Goal: Information Seeking & Learning: Check status

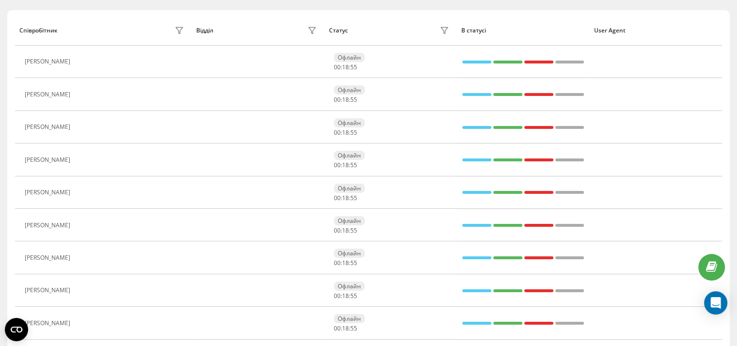
scroll to position [113, 0]
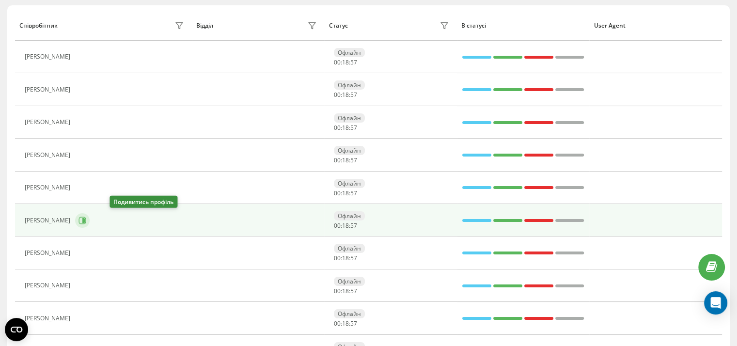
click at [86, 219] on icon at bounding box center [83, 221] width 8 height 8
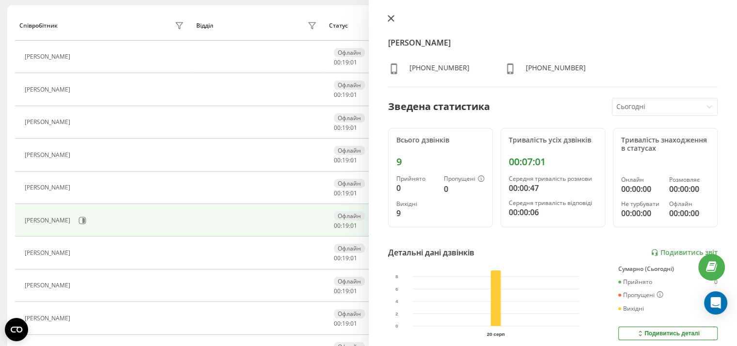
click at [391, 17] on icon at bounding box center [391, 18] width 7 height 7
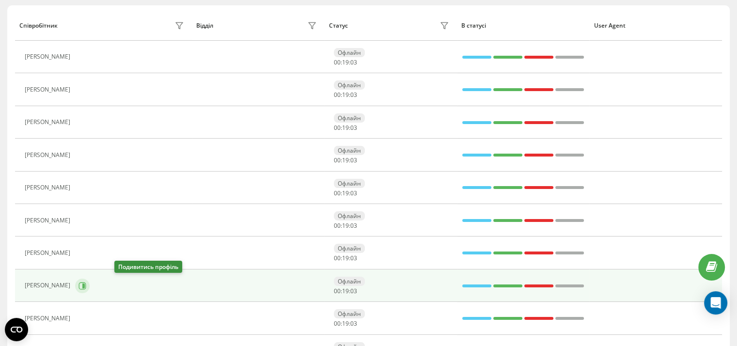
click at [85, 283] on icon at bounding box center [83, 285] width 2 height 5
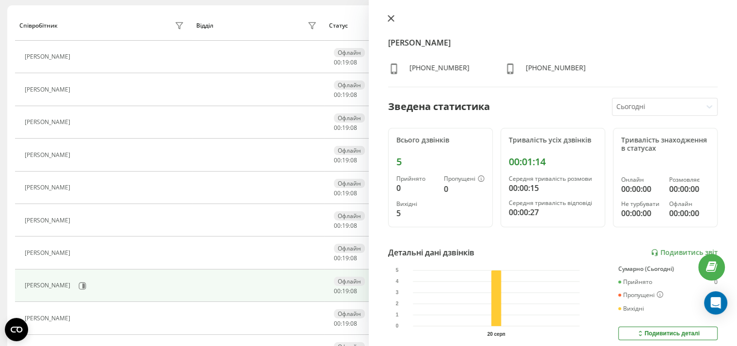
click at [390, 16] on icon at bounding box center [391, 18] width 7 height 7
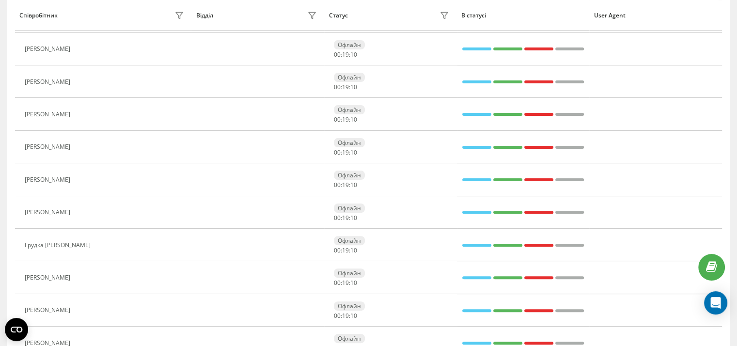
scroll to position [256, 0]
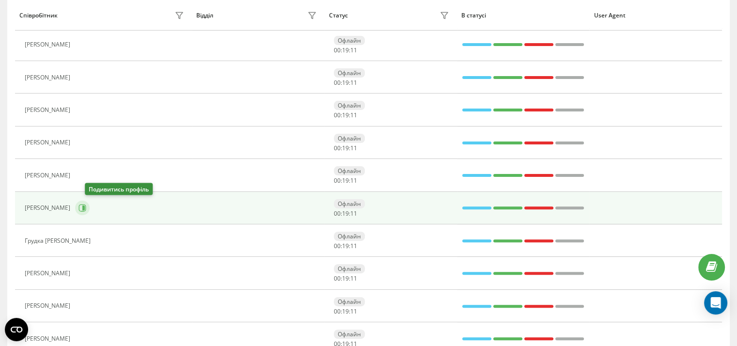
click at [86, 207] on icon at bounding box center [82, 208] width 7 height 7
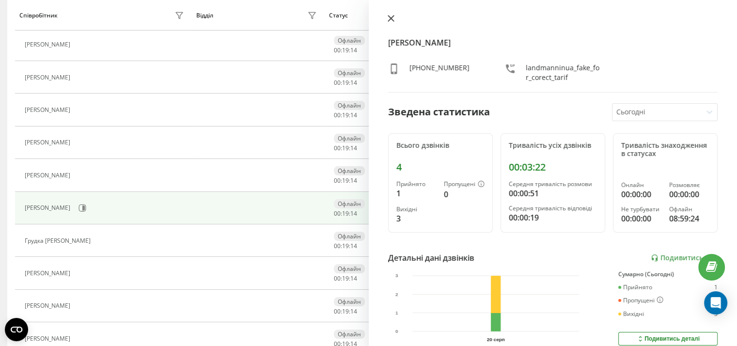
click at [390, 17] on icon at bounding box center [391, 19] width 6 height 6
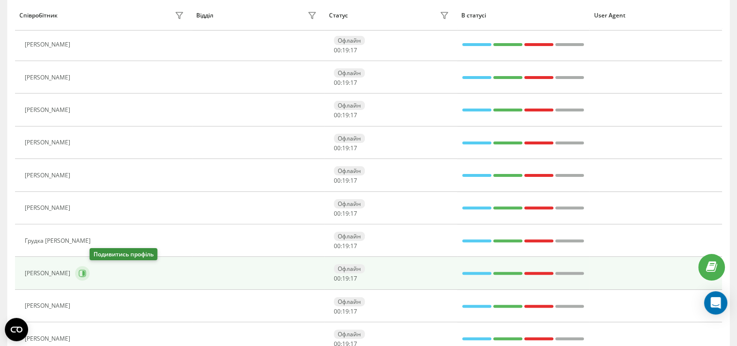
click at [86, 269] on icon at bounding box center [83, 273] width 8 height 8
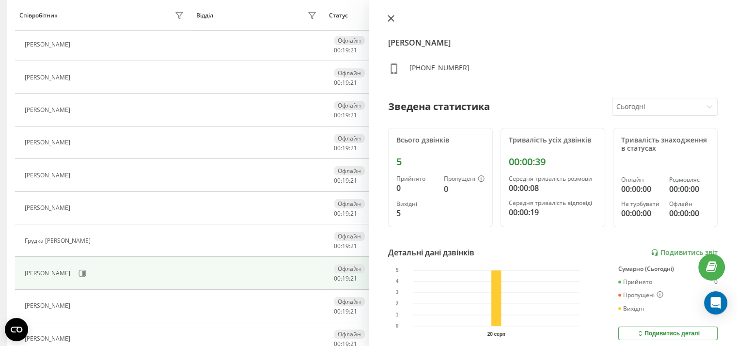
click at [390, 16] on icon at bounding box center [391, 18] width 7 height 7
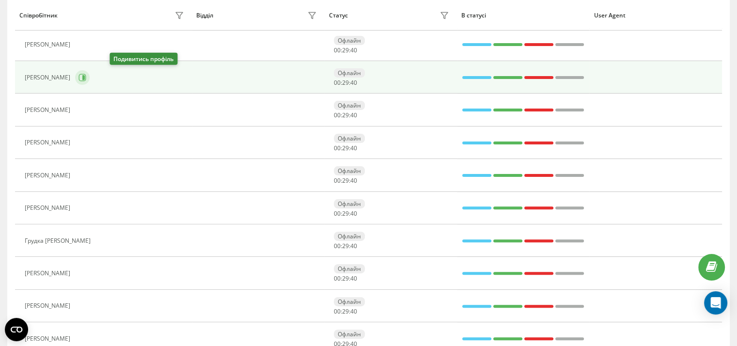
click at [86, 76] on icon at bounding box center [83, 78] width 8 height 8
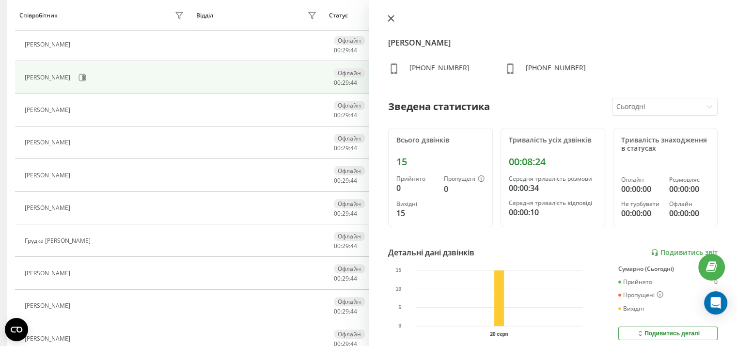
click at [390, 18] on icon at bounding box center [391, 19] width 6 height 6
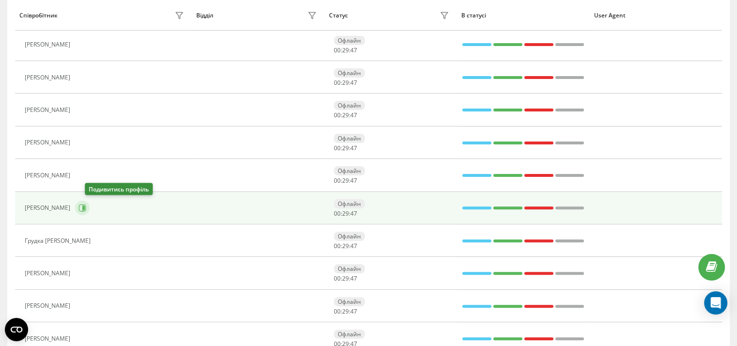
click at [86, 205] on icon at bounding box center [83, 208] width 8 height 8
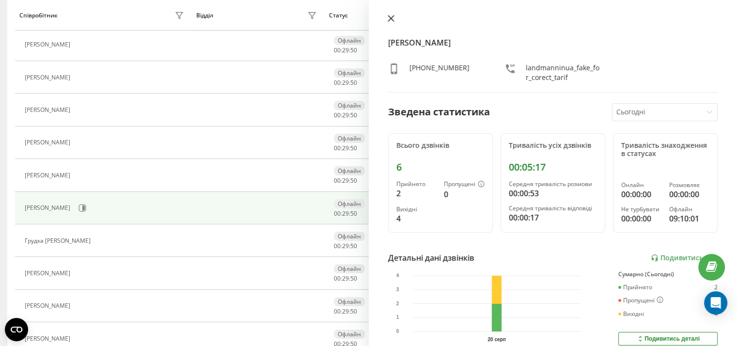
click at [392, 17] on icon at bounding box center [391, 19] width 6 height 6
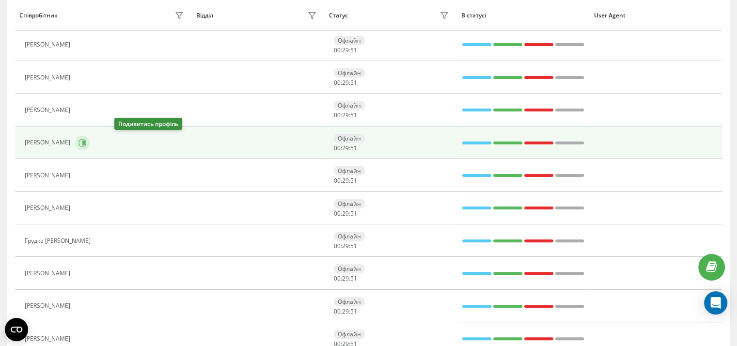
click at [90, 139] on button at bounding box center [82, 143] width 15 height 15
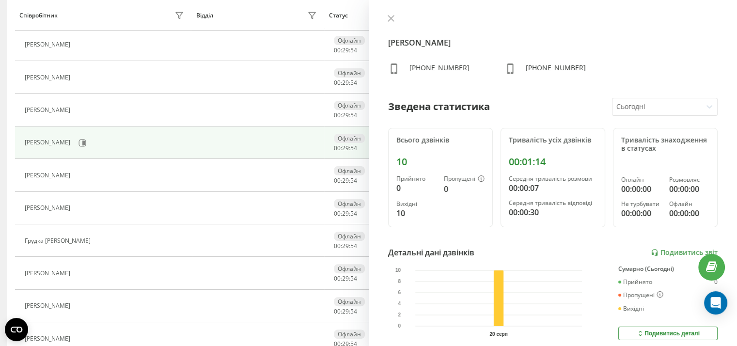
click at [392, 20] on icon at bounding box center [391, 18] width 7 height 7
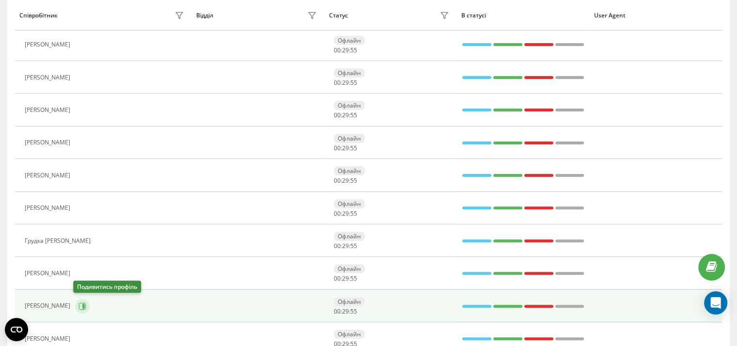
click at [82, 306] on icon at bounding box center [83, 305] width 2 height 5
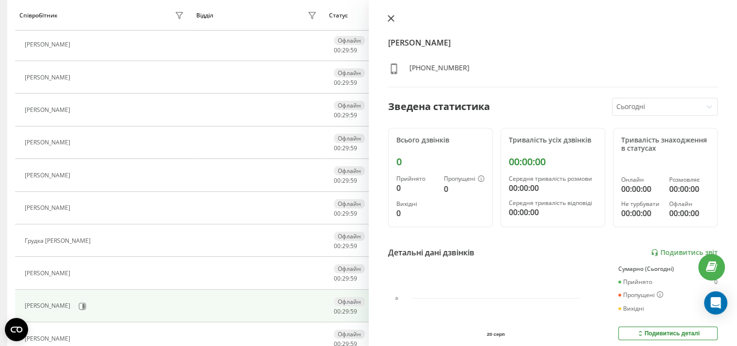
click at [389, 19] on icon at bounding box center [391, 19] width 6 height 6
